Goal: Task Accomplishment & Management: Use online tool/utility

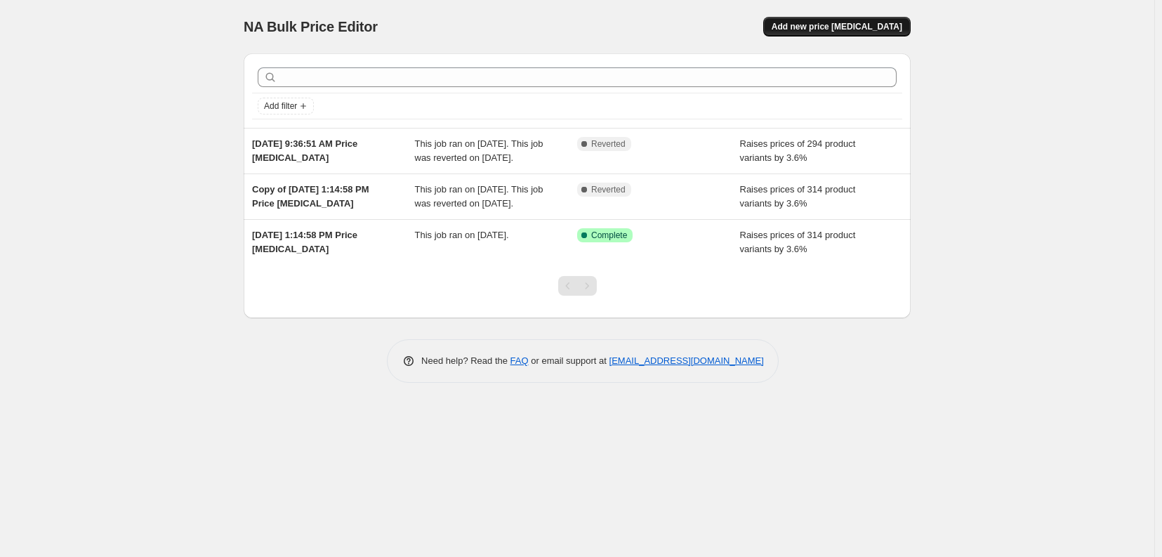
click at [867, 24] on span "Add new price [MEDICAL_DATA]" at bounding box center [837, 26] width 131 height 11
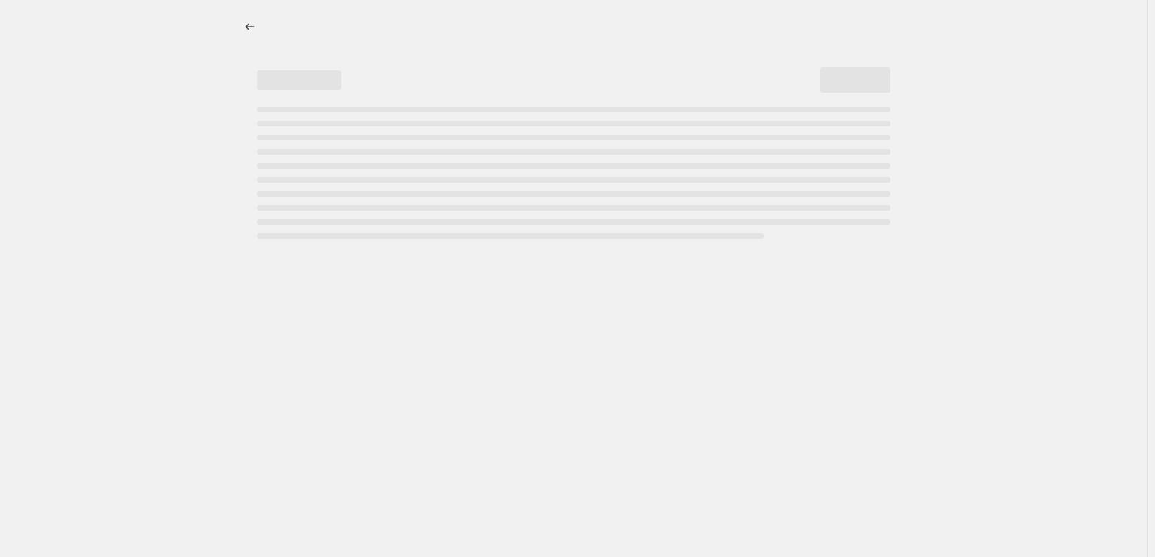
select select "percentage"
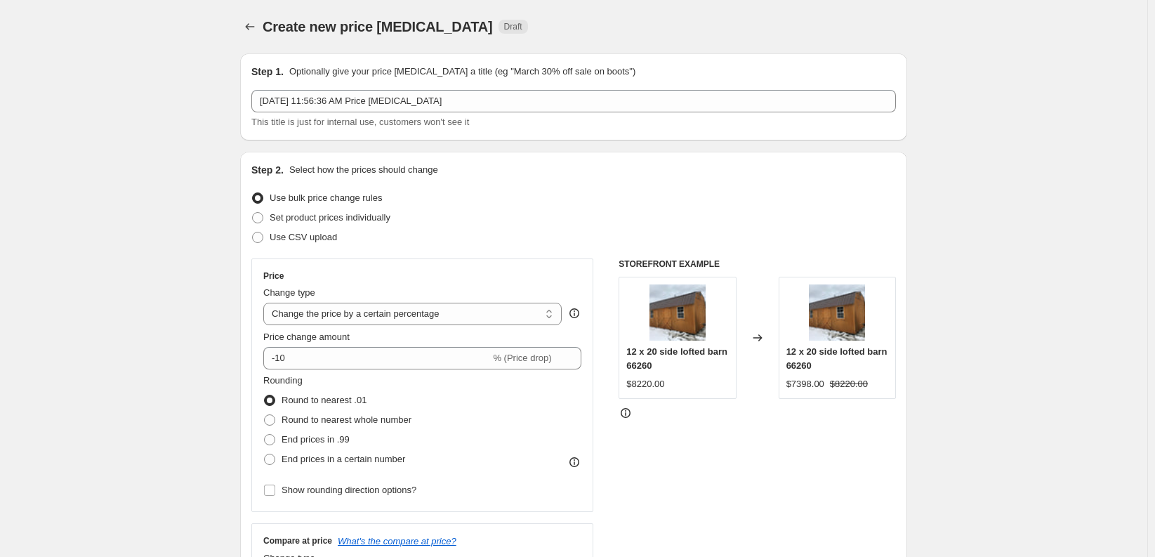
drag, startPoint x: 119, startPoint y: 54, endPoint x: 160, endPoint y: 36, distance: 44.6
click at [575, 32] on div "Create new price [MEDICAL_DATA] Draft" at bounding box center [488, 27] width 450 height 20
drag, startPoint x: 546, startPoint y: 29, endPoint x: 536, endPoint y: 6, distance: 25.8
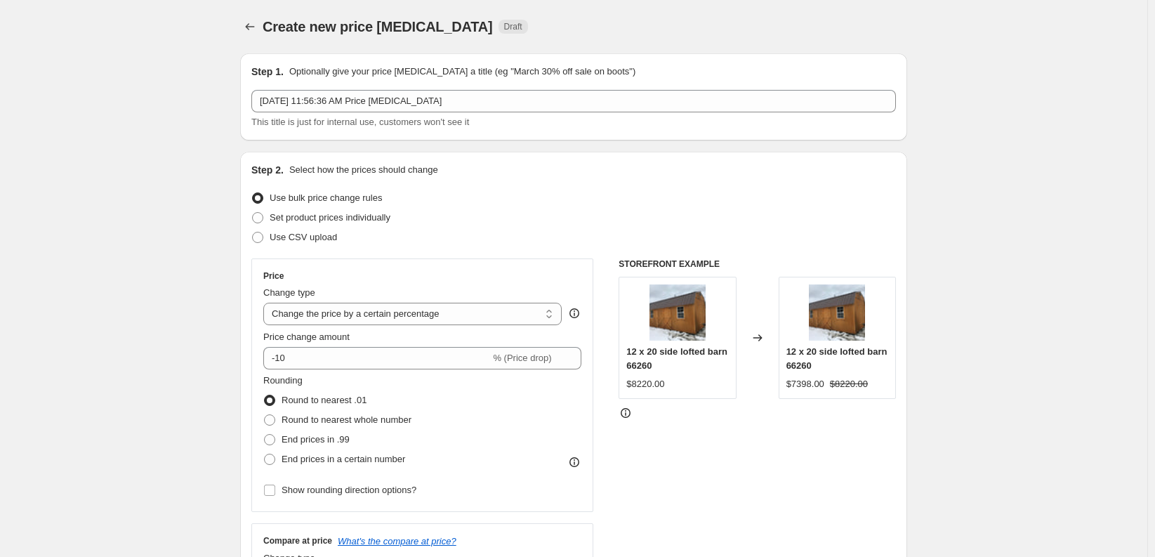
click at [544, 22] on div "Create new price [MEDICAL_DATA] Draft" at bounding box center [488, 27] width 450 height 20
click at [532, 30] on div "Create new price [MEDICAL_DATA] Draft" at bounding box center [488, 27] width 450 height 20
click at [287, 237] on span "Use CSV upload" at bounding box center [303, 237] width 67 height 11
click at [253, 232] on input "Use CSV upload" at bounding box center [252, 232] width 1 height 1
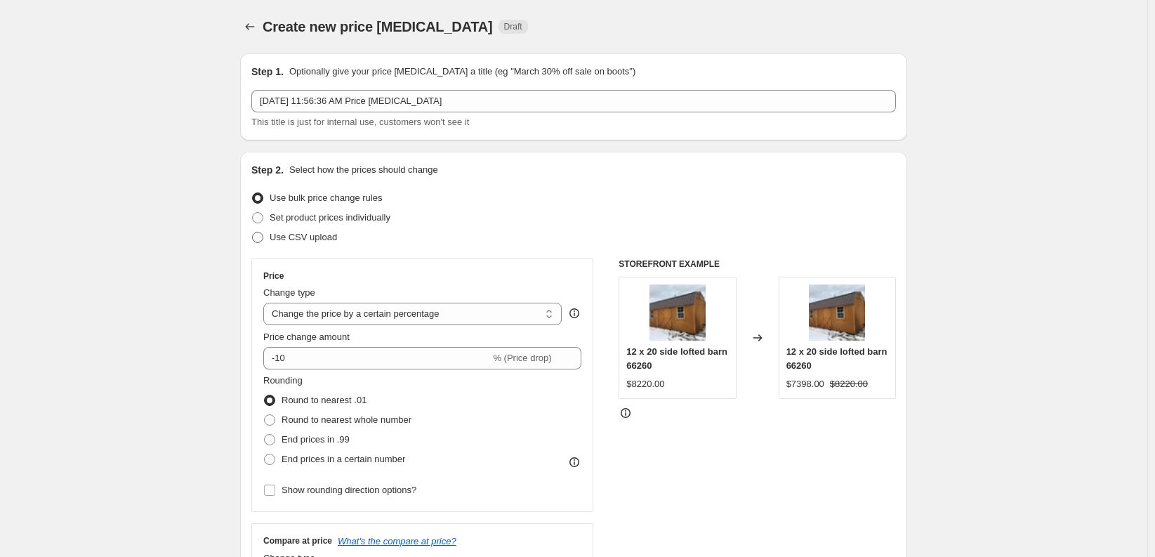
radio input "true"
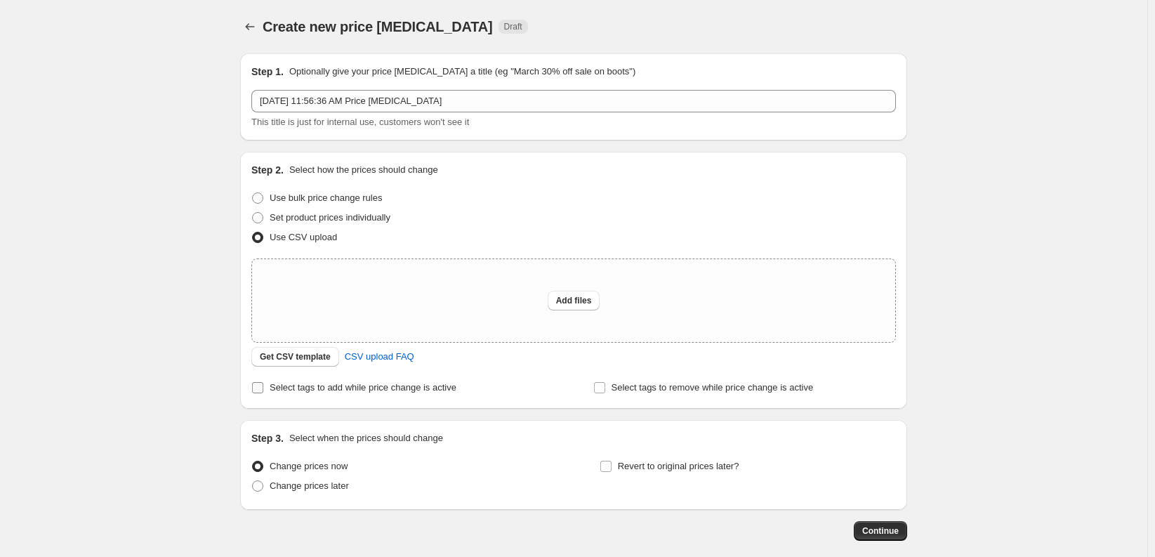
click at [344, 391] on span "Select tags to add while price change is active" at bounding box center [363, 387] width 187 height 11
click at [263, 391] on input "Select tags to add while price change is active" at bounding box center [257, 387] width 11 height 11
checkbox input "true"
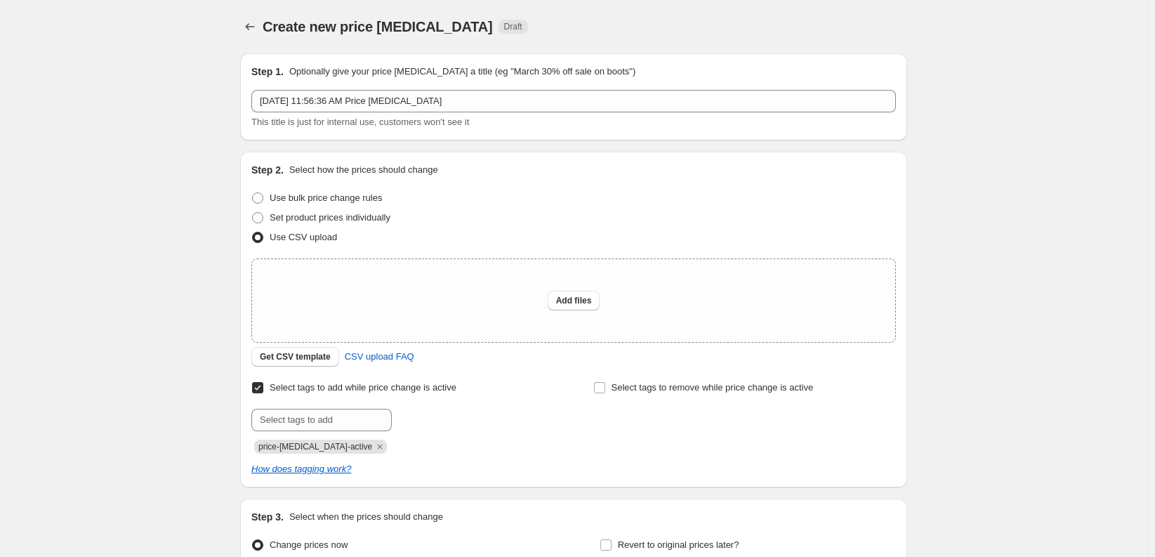
click at [263, 235] on span at bounding box center [257, 237] width 11 height 11
click at [253, 232] on input "Use CSV upload" at bounding box center [252, 232] width 1 height 1
click at [192, 255] on div "Create new price [MEDICAL_DATA]. This page is ready Create new price [MEDICAL_D…" at bounding box center [574, 352] width 1148 height 705
click at [263, 198] on span at bounding box center [257, 197] width 11 height 11
click at [253, 193] on input "Use bulk price change rules" at bounding box center [252, 192] width 1 height 1
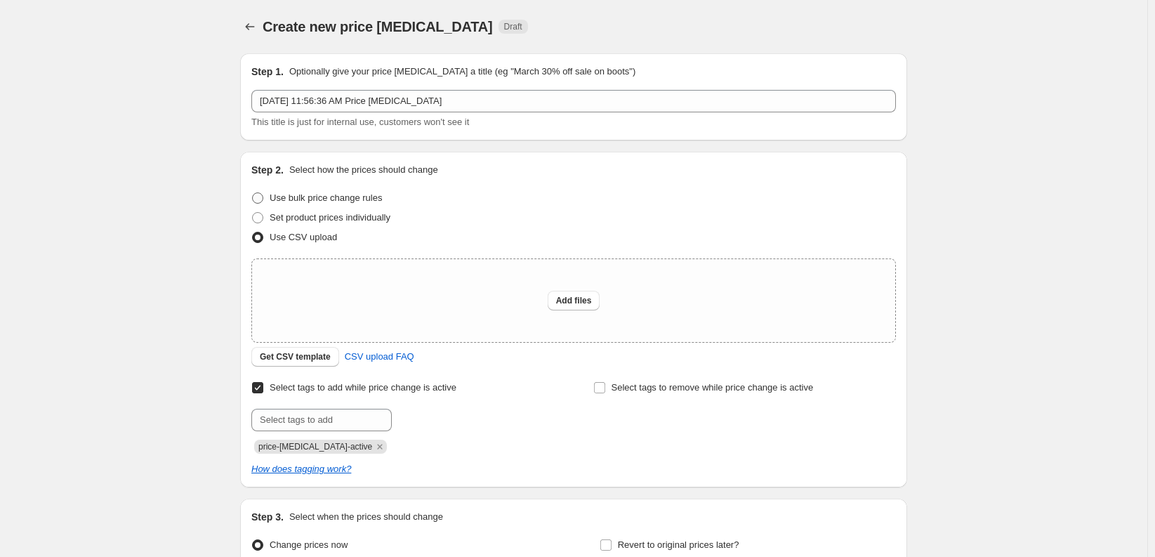
radio input "true"
select select "percentage"
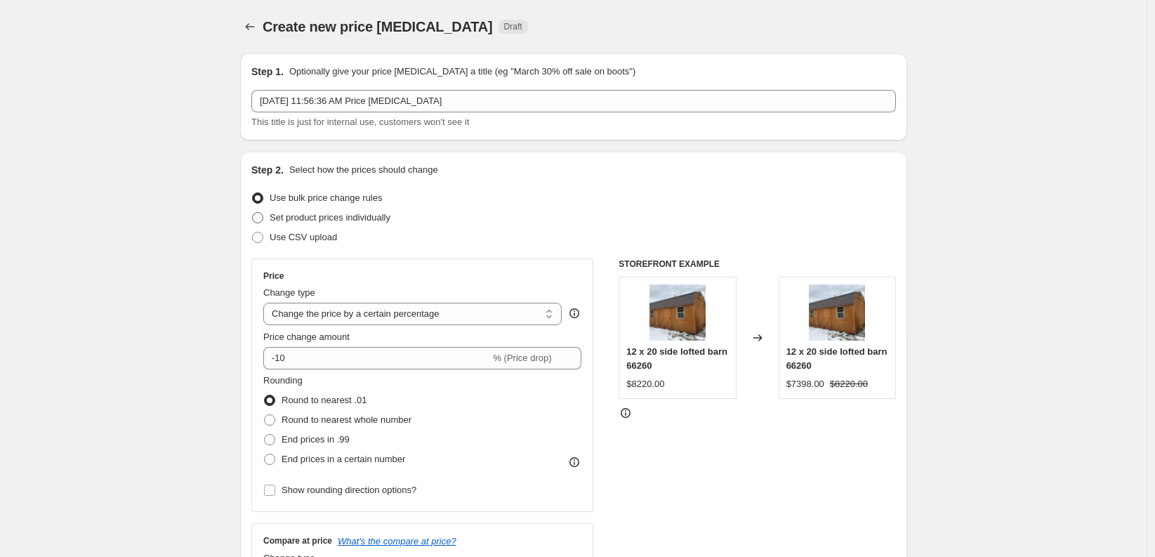
click at [266, 211] on label "Set product prices individually" at bounding box center [320, 218] width 139 height 20
click at [253, 212] on input "Set product prices individually" at bounding box center [252, 212] width 1 height 1
radio input "true"
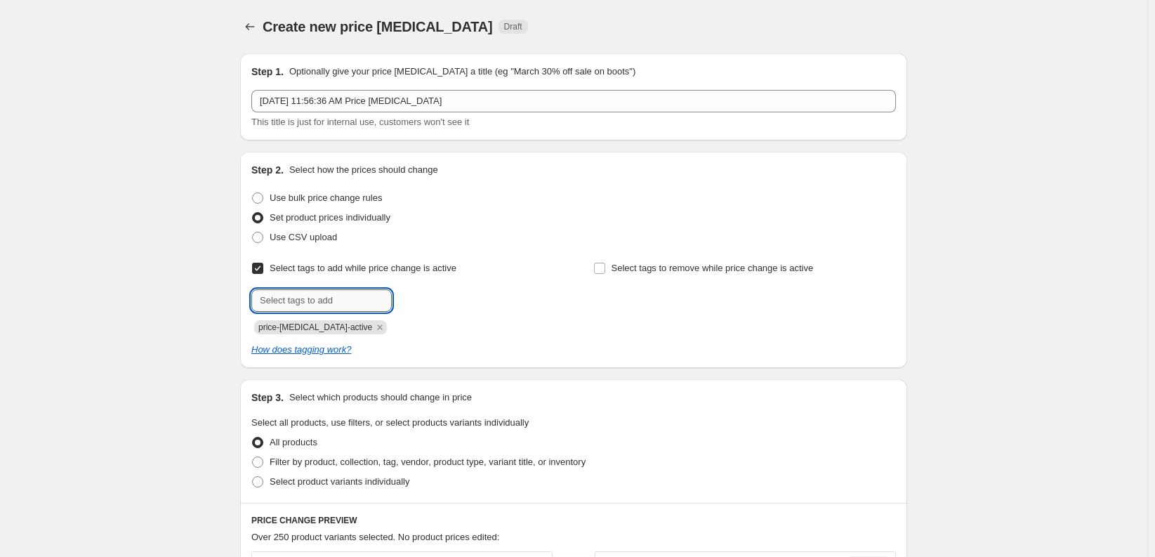
click at [279, 304] on input "text" at bounding box center [321, 300] width 140 height 22
click at [306, 271] on span "Select tags to add while price change is active" at bounding box center [363, 268] width 187 height 11
click at [263, 271] on input "Select tags to add while price change is active" at bounding box center [257, 268] width 11 height 11
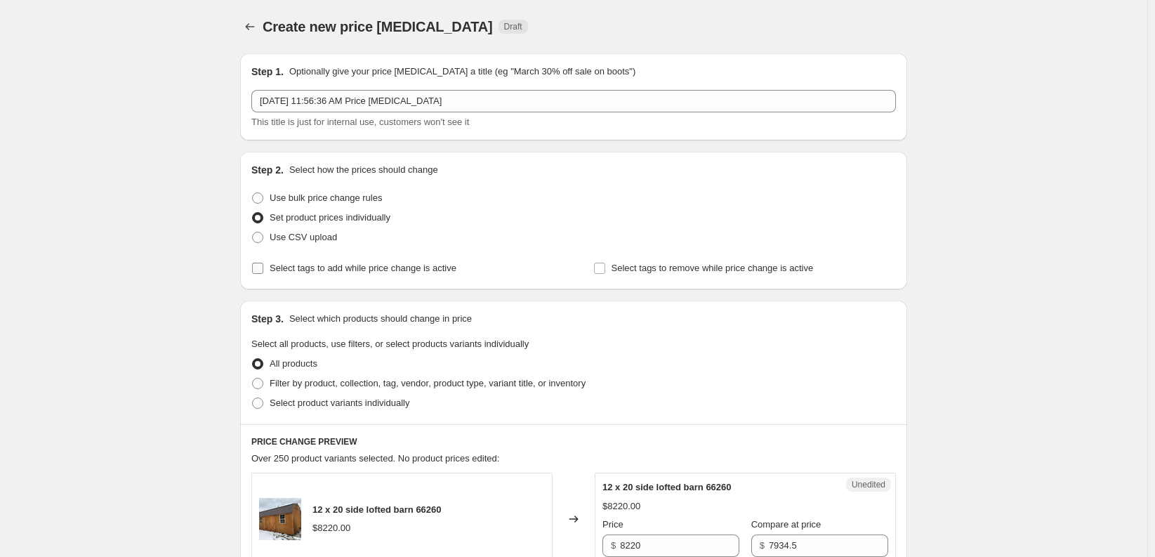
click at [303, 271] on span "Select tags to add while price change is active" at bounding box center [363, 268] width 187 height 11
click at [263, 271] on input "Select tags to add while price change is active" at bounding box center [257, 268] width 11 height 11
checkbox input "true"
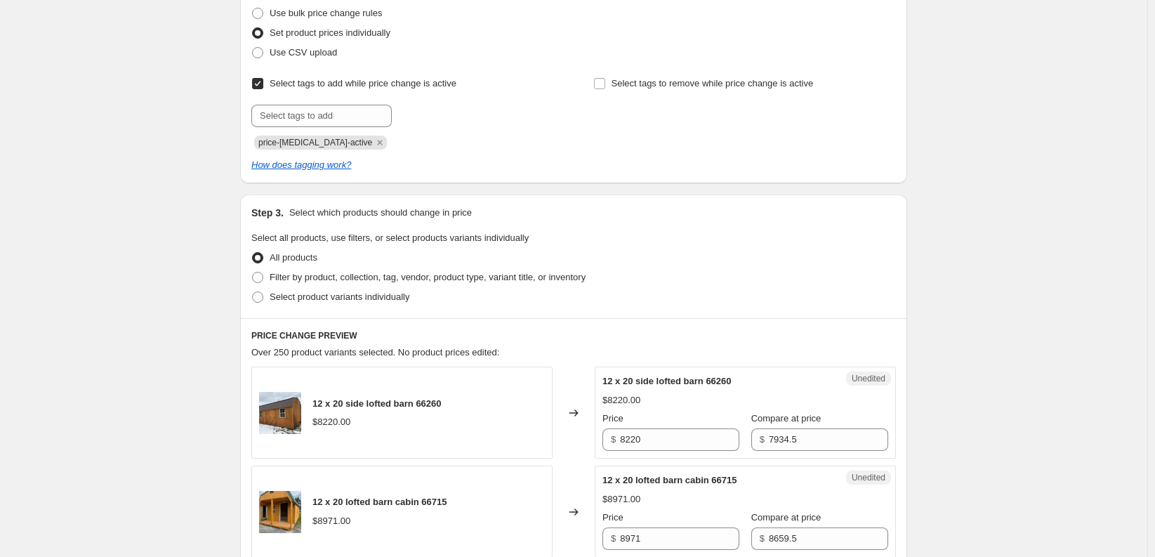
scroll to position [211, 0]
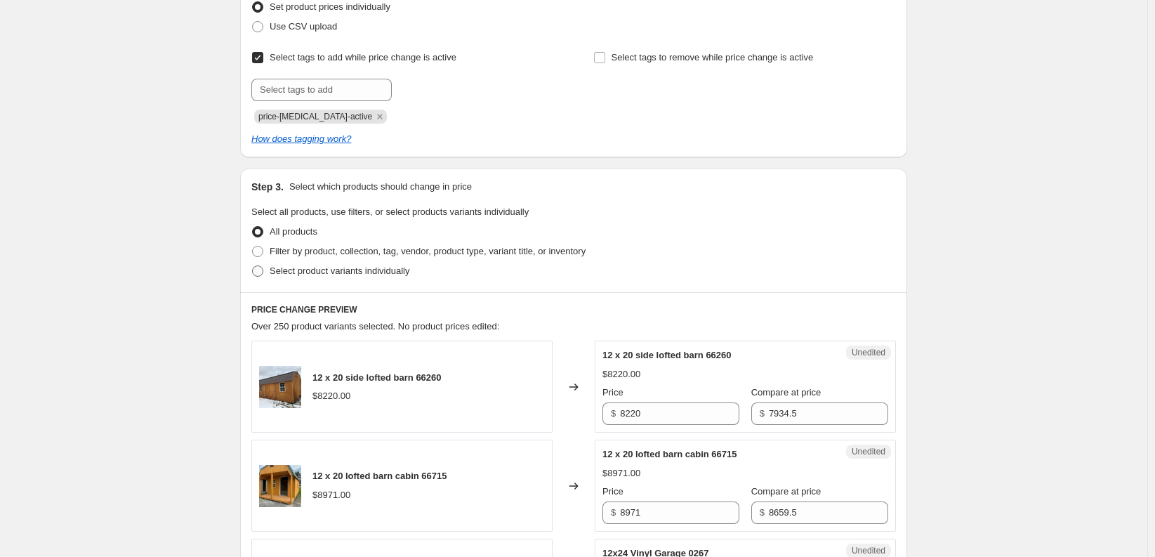
click at [309, 271] on span "Select product variants individually" at bounding box center [340, 270] width 140 height 11
click at [253, 266] on input "Select product variants individually" at bounding box center [252, 265] width 1 height 1
radio input "true"
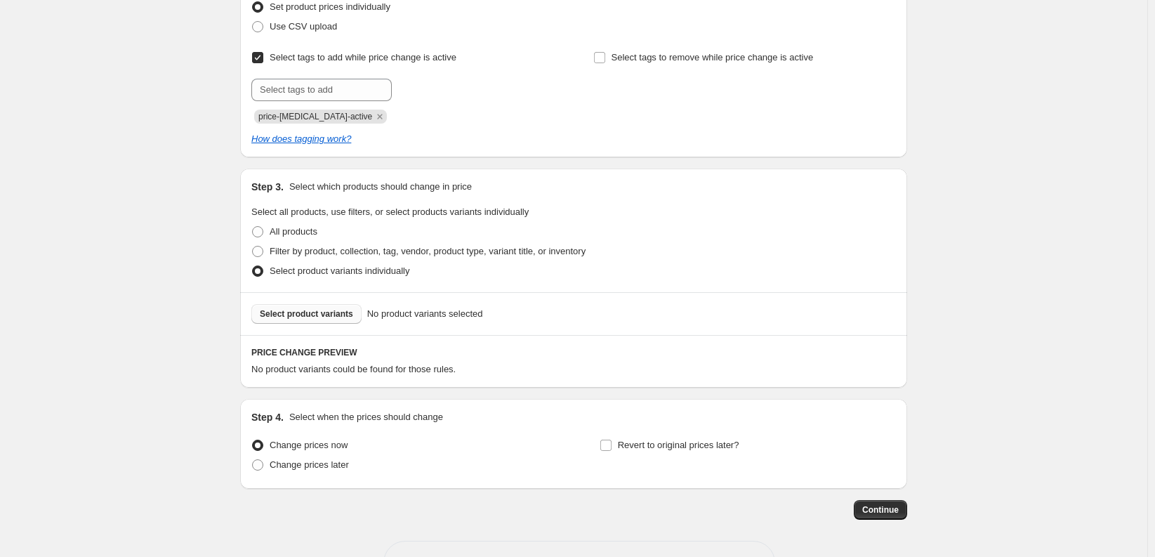
click at [297, 313] on span "Select product variants" at bounding box center [306, 313] width 93 height 11
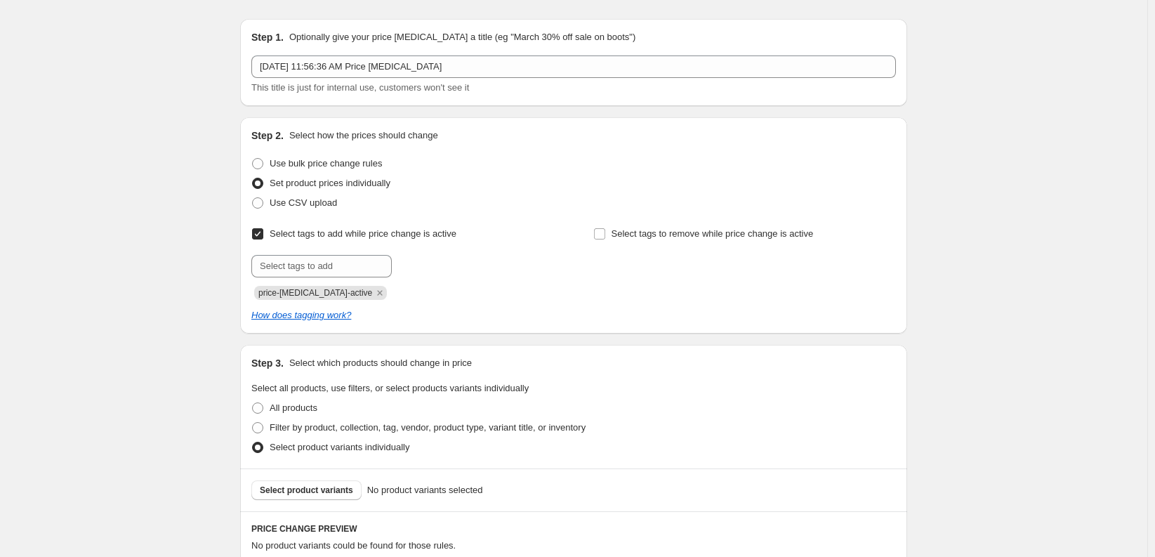
scroll to position [0, 0]
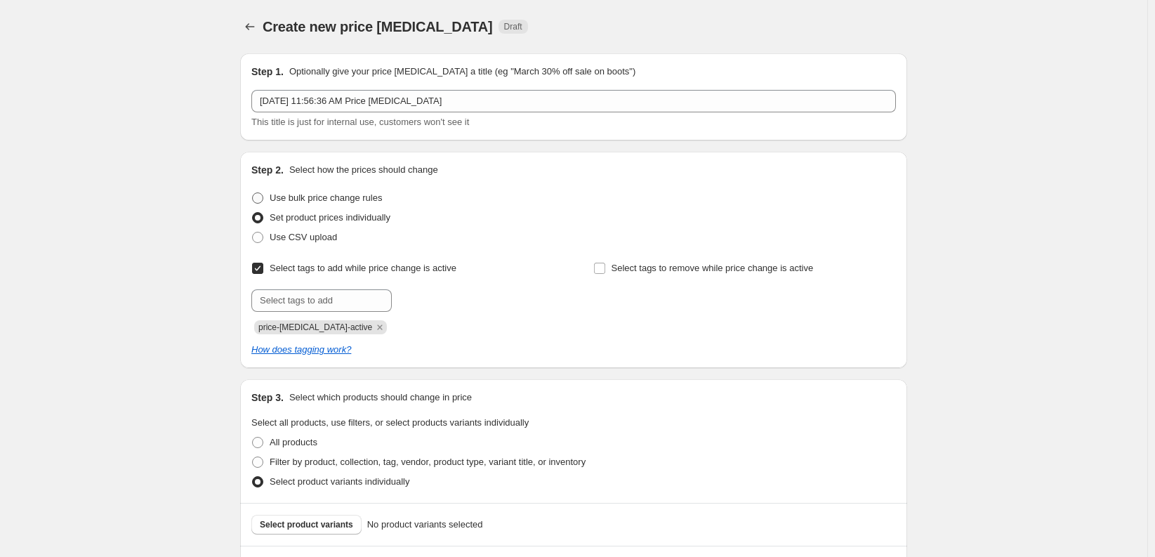
click at [263, 198] on span at bounding box center [257, 197] width 11 height 11
click at [253, 193] on input "Use bulk price change rules" at bounding box center [252, 192] width 1 height 1
radio input "true"
select select "percentage"
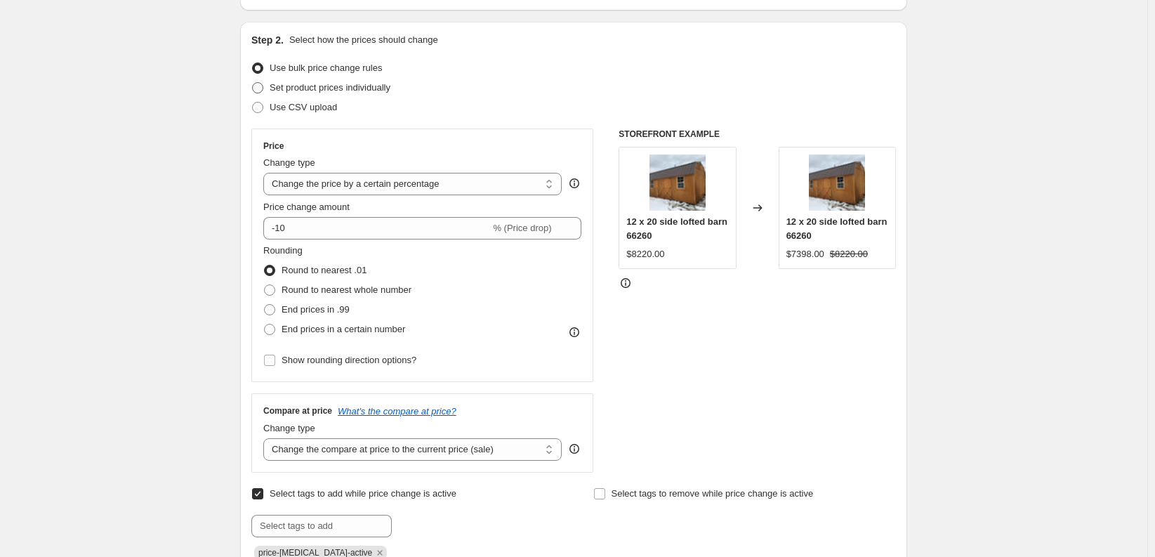
scroll to position [140, 0]
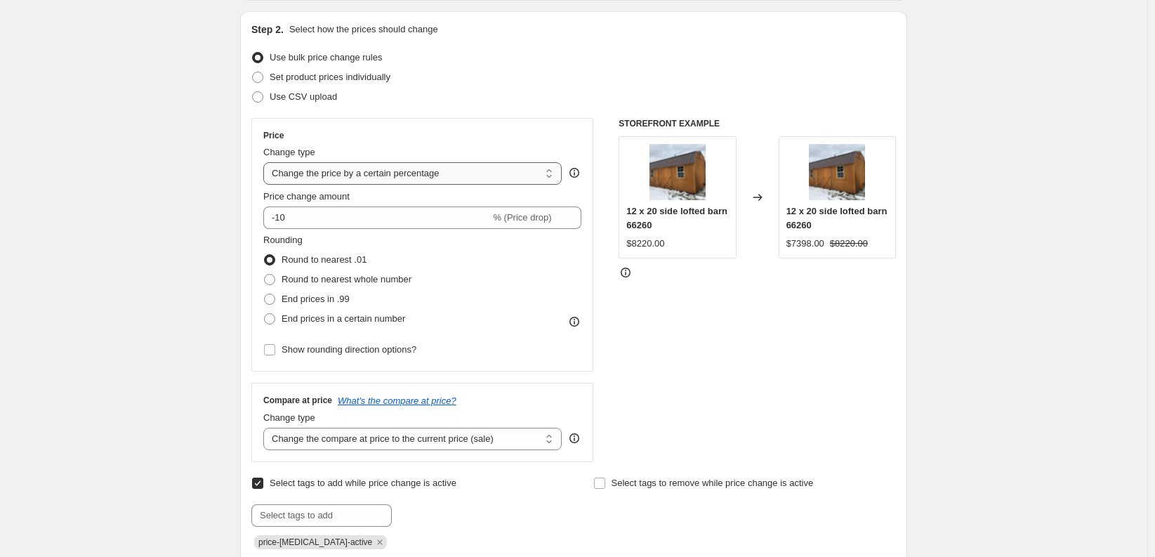
click at [319, 169] on select "Change the price to a certain amount Change the price by a certain amount Chang…" at bounding box center [412, 173] width 299 height 22
click at [267, 162] on select "Change the price to a certain amount Change the price by a certain amount Chang…" at bounding box center [412, 173] width 299 height 22
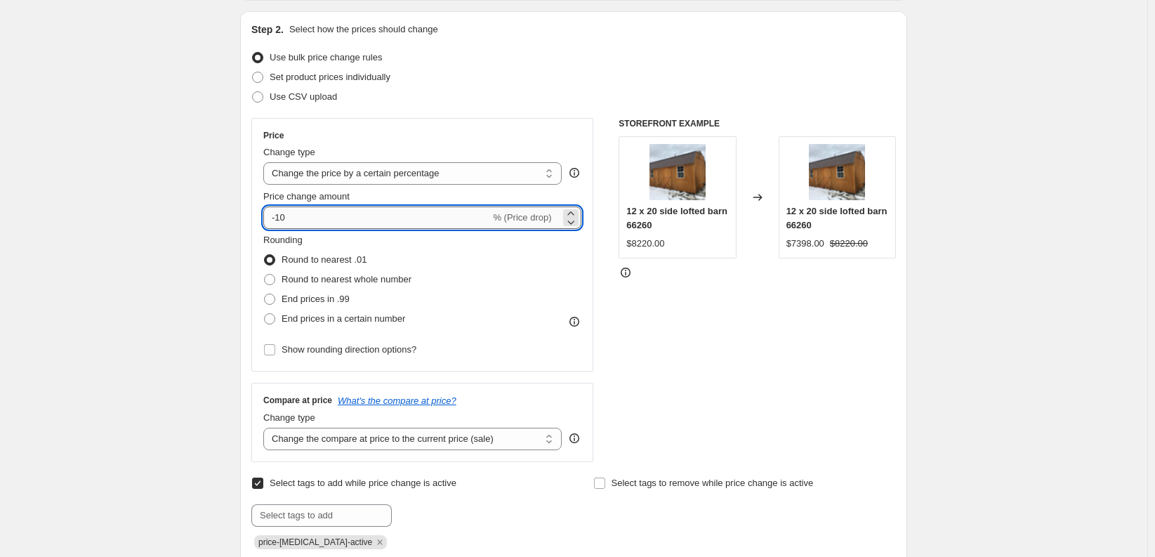
click at [362, 221] on input "-10" at bounding box center [376, 217] width 227 height 22
type input "-1"
type input "3.6"
click at [336, 280] on span "Round to nearest whole number" at bounding box center [347, 279] width 130 height 11
click at [265, 275] on input "Round to nearest whole number" at bounding box center [264, 274] width 1 height 1
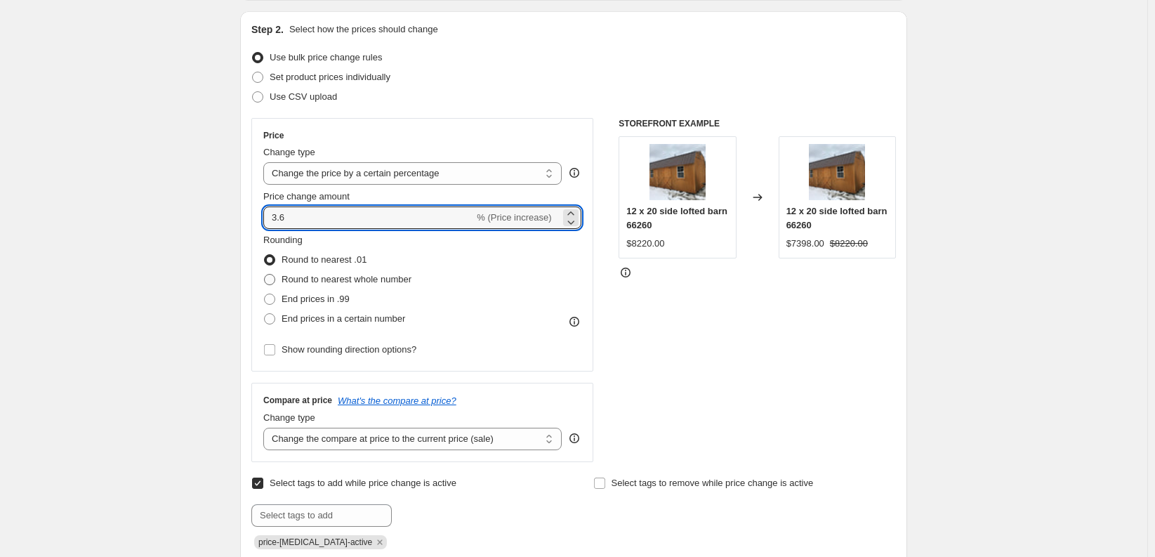
radio input "true"
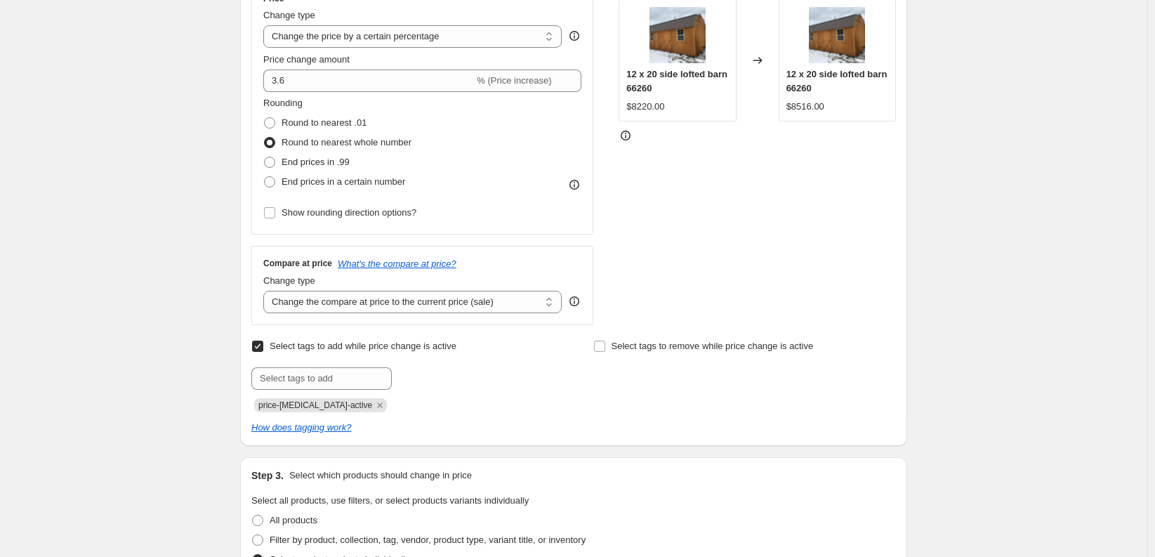
scroll to position [281, 0]
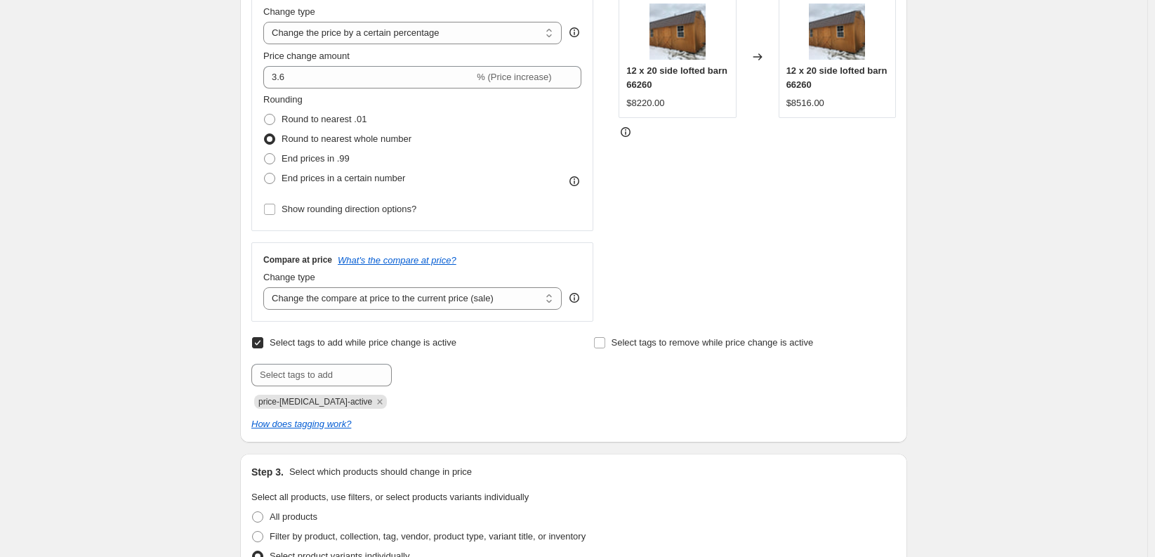
click at [476, 384] on div at bounding box center [402, 375] width 303 height 22
click at [372, 379] on input "text" at bounding box center [321, 375] width 140 height 22
type input "N"
type input "Bulk Edit %"
drag, startPoint x: 662, startPoint y: 450, endPoint x: 566, endPoint y: 462, distance: 96.3
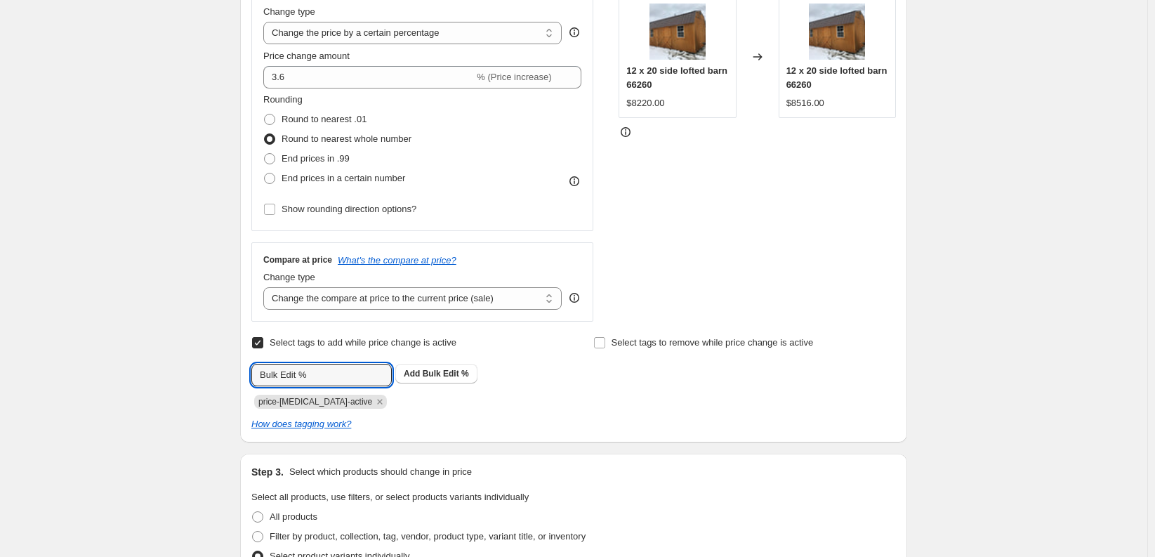
click at [655, 450] on div "Step 1. Optionally give your price [MEDICAL_DATA] a title (eg "March 30% off sa…" at bounding box center [568, 283] width 678 height 1044
click at [420, 424] on div "How does tagging work?" at bounding box center [573, 424] width 645 height 14
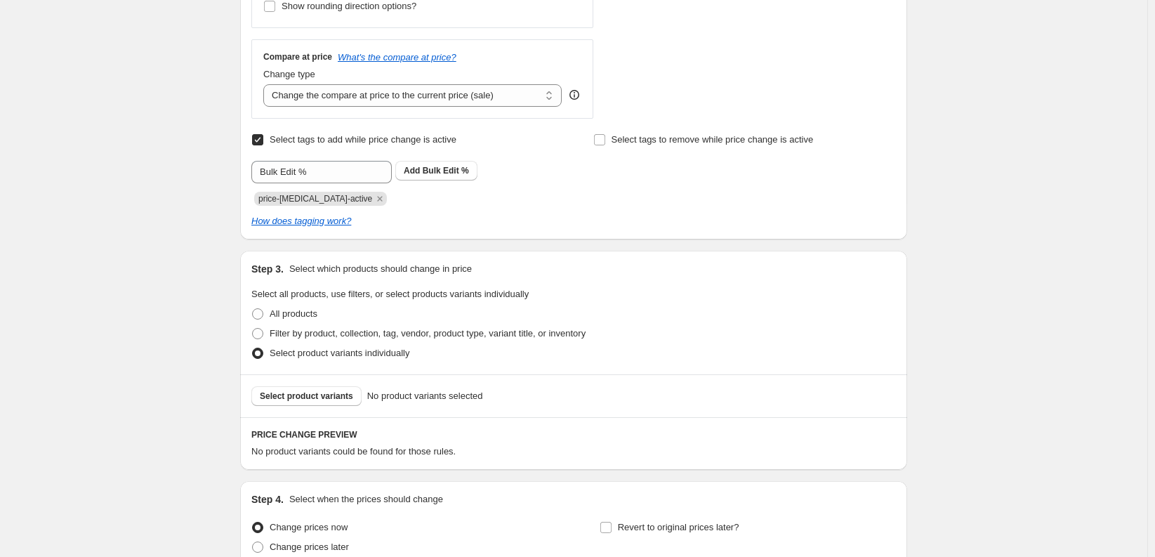
scroll to position [492, 0]
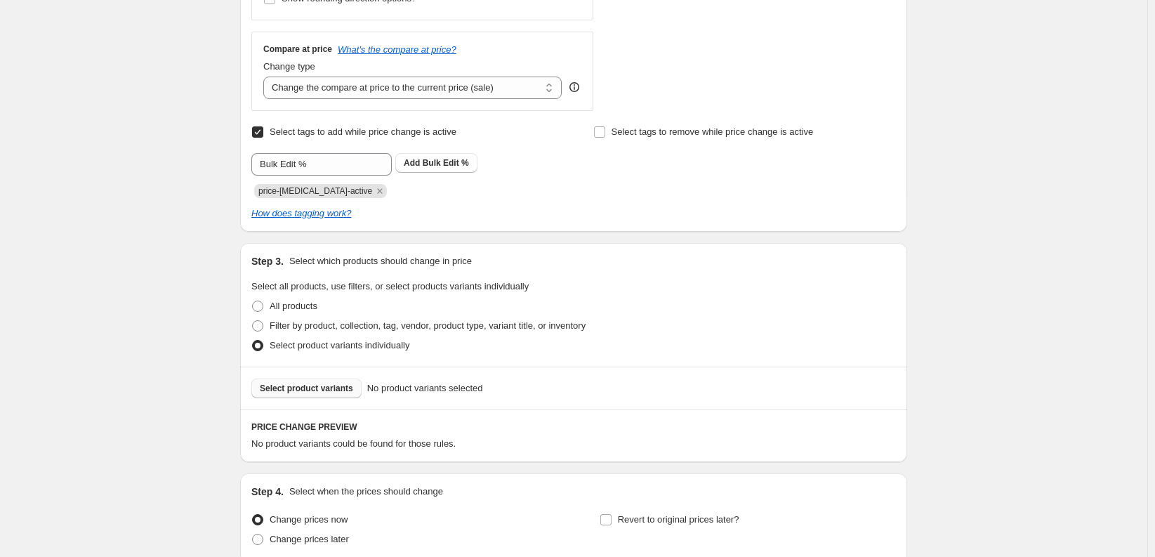
click at [319, 394] on button "Select product variants" at bounding box center [306, 389] width 110 height 20
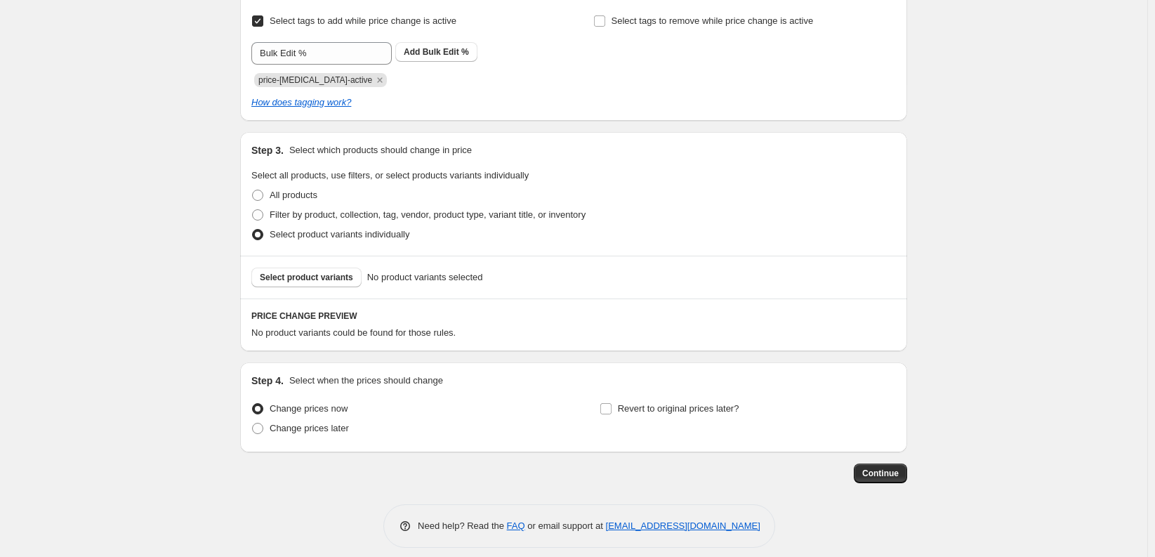
scroll to position [615, 0]
